Goal: Information Seeking & Learning: Learn about a topic

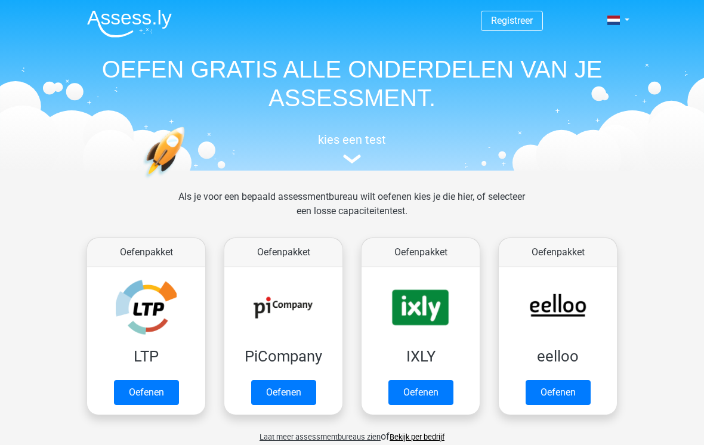
scroll to position [61, 0]
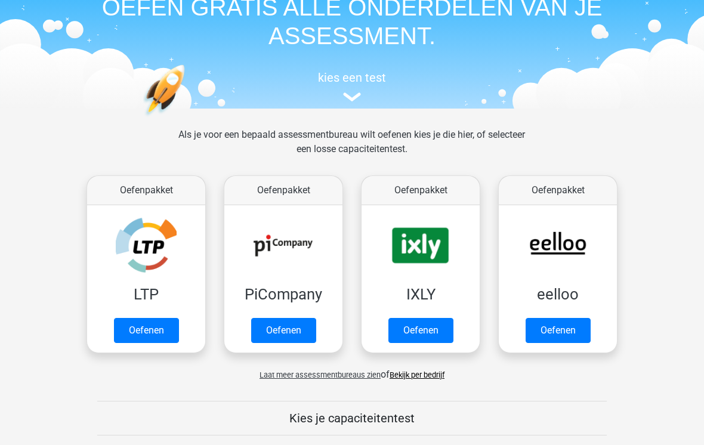
click at [147, 327] on link "Oefenen" at bounding box center [146, 330] width 65 height 25
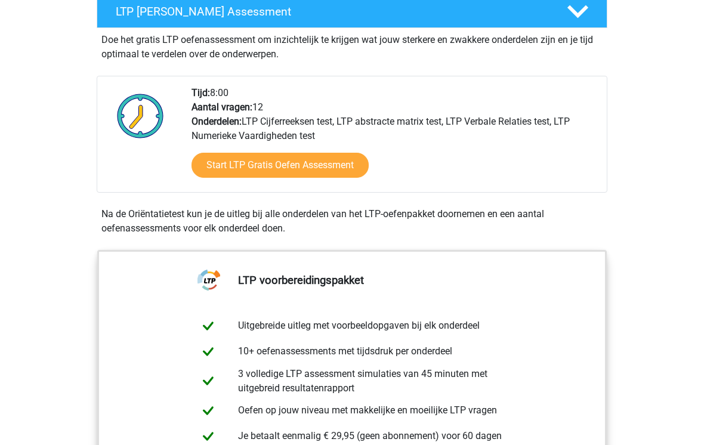
scroll to position [190, 0]
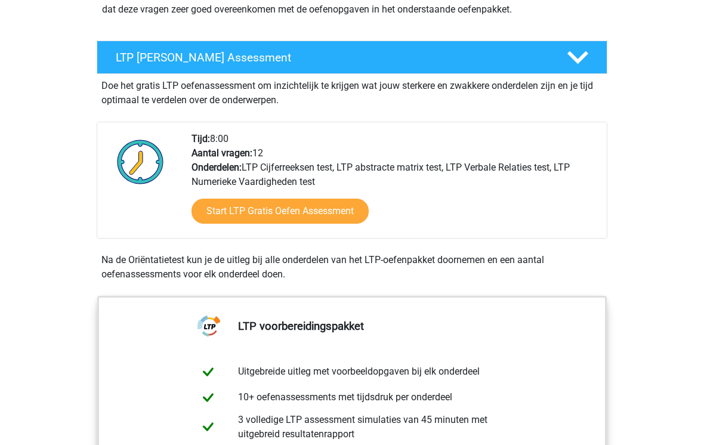
click at [345, 205] on link "Start LTP Gratis Oefen Assessment" at bounding box center [279, 211] width 177 height 25
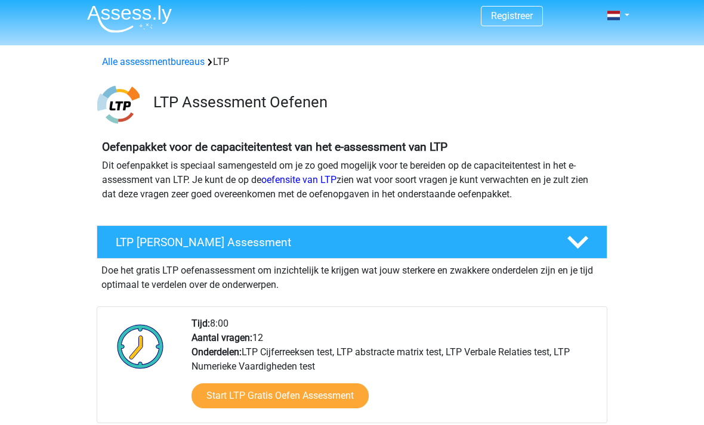
scroll to position [7, 0]
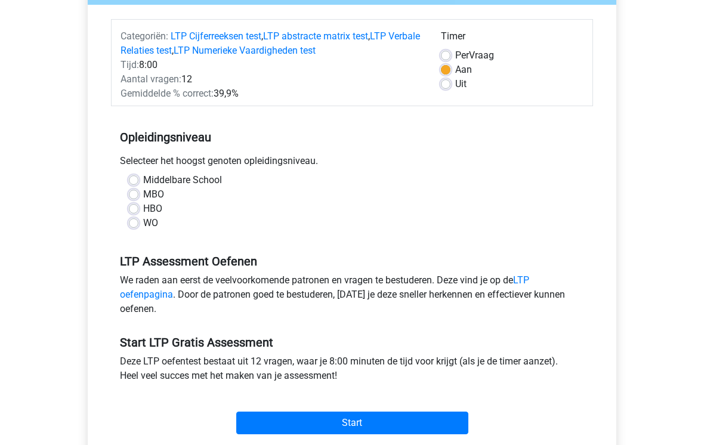
scroll to position [136, 0]
click at [143, 207] on label "HBO" at bounding box center [152, 209] width 19 height 14
click at [134, 207] on input "HBO" at bounding box center [134, 208] width 10 height 12
radio input "true"
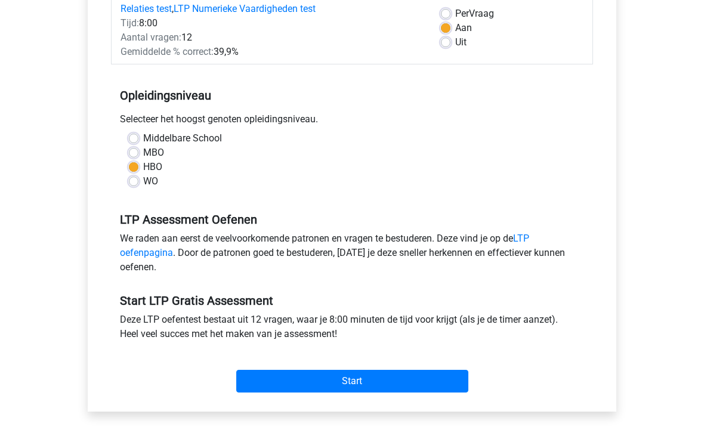
scroll to position [265, 0]
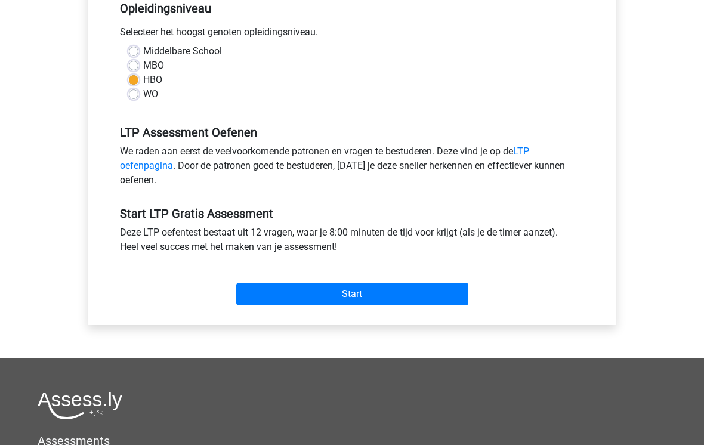
click at [439, 295] on input "Start" at bounding box center [352, 294] width 232 height 23
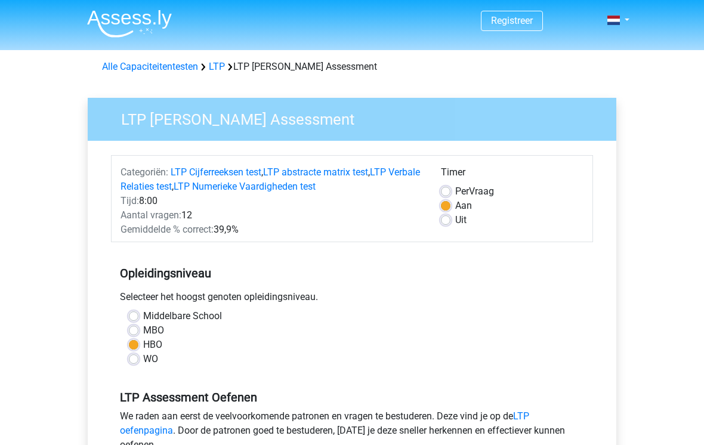
scroll to position [283, 0]
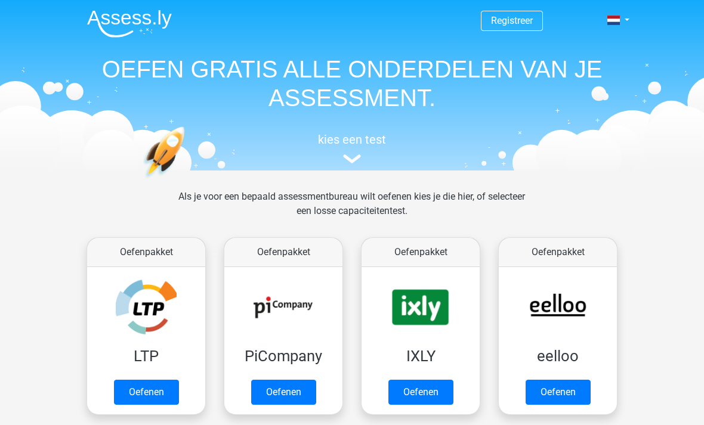
scroll to position [89, 0]
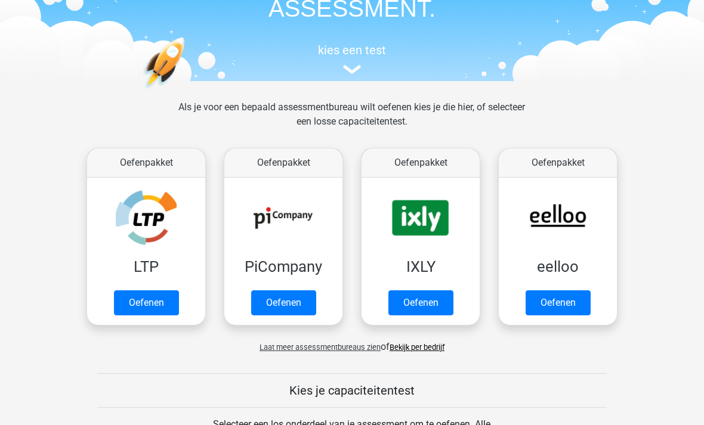
click at [287, 304] on link "Oefenen" at bounding box center [283, 303] width 65 height 25
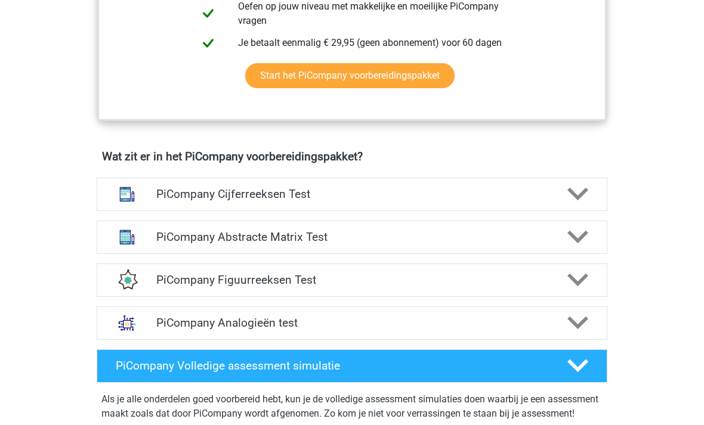
click at [424, 202] on h4 "PiCompany Cijferreeksen Test" at bounding box center [351, 195] width 391 height 14
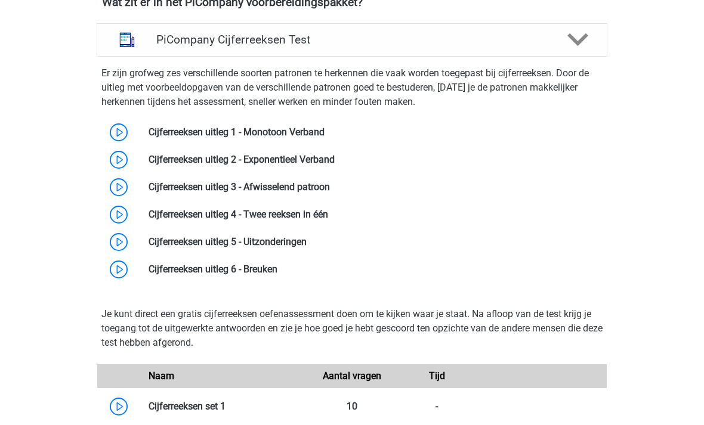
scroll to position [801, 0]
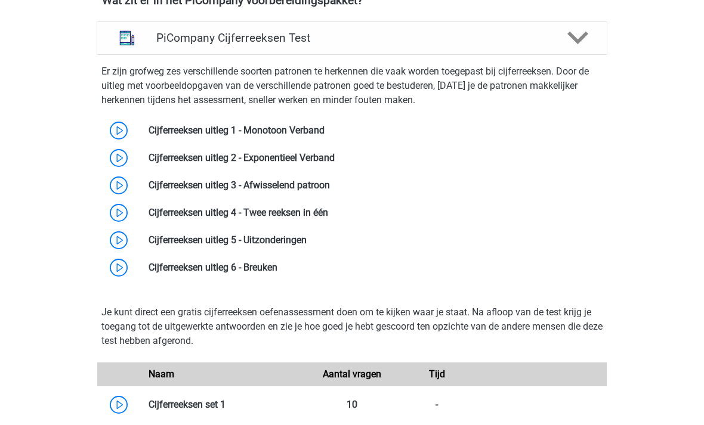
click at [529, 55] on div "PiCompany Cijferreeksen Test" at bounding box center [352, 38] width 510 height 33
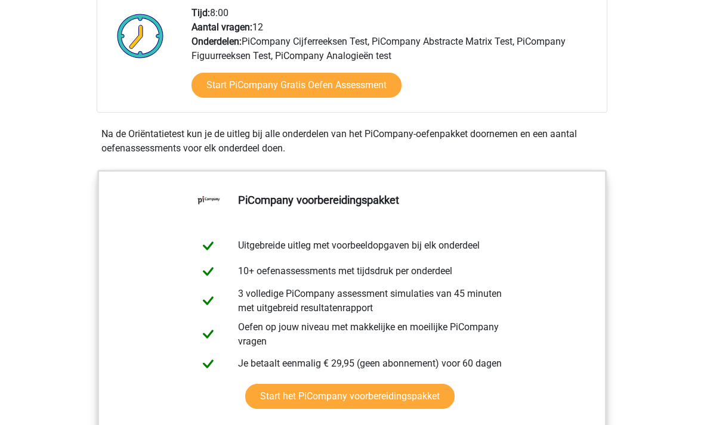
scroll to position [0, 0]
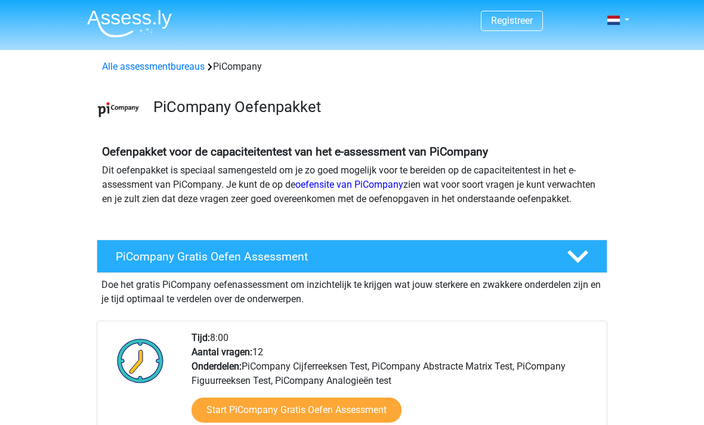
click at [513, 264] on h4 "PiCompany Gratis Oefen Assessment" at bounding box center [332, 257] width 432 height 14
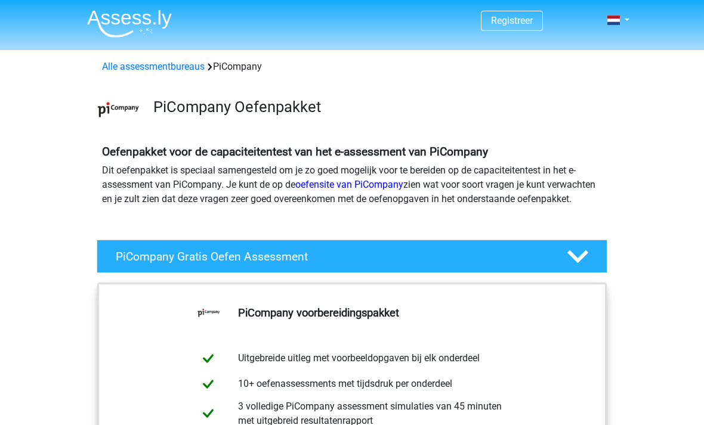
click at [254, 264] on h4 "PiCompany Gratis Oefen Assessment" at bounding box center [332, 257] width 432 height 14
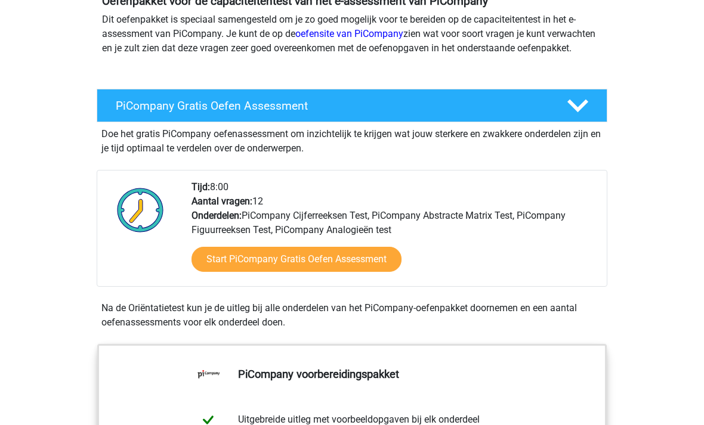
click at [341, 271] on link "Start PiCompany Gratis Oefen Assessment" at bounding box center [296, 259] width 210 height 25
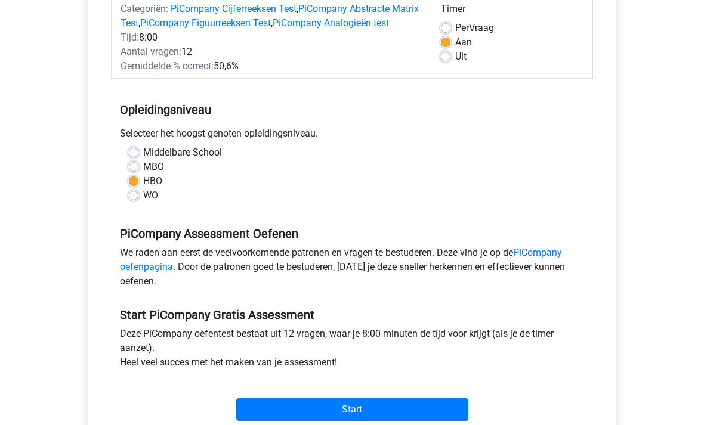
scroll to position [163, 0]
click at [392, 417] on input "Start" at bounding box center [352, 410] width 232 height 23
